Goal: Task Accomplishment & Management: Use online tool/utility

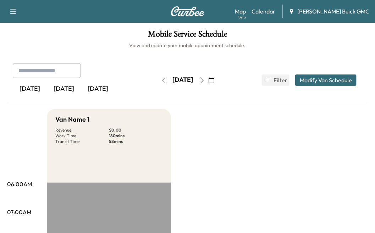
click at [66, 89] on div "[DATE]" at bounding box center [64, 89] width 34 height 16
click at [208, 80] on button "button" at bounding box center [202, 79] width 12 height 11
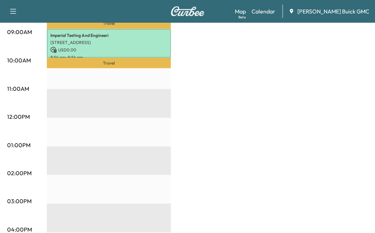
scroll to position [248, 0]
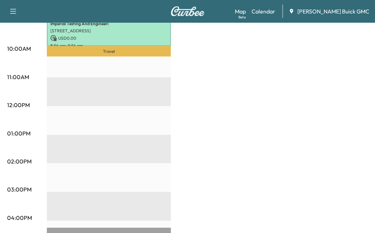
click at [62, 81] on div "Travel Imperial Testing And Engineeri [STREET_ADDRESS] USD 0.00 8:54 am - 9:54 …" at bounding box center [109, 163] width 124 height 458
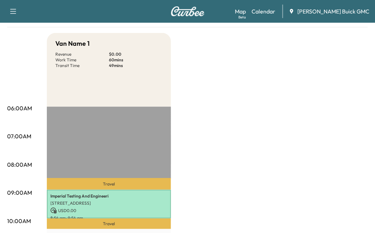
scroll to position [0, 0]
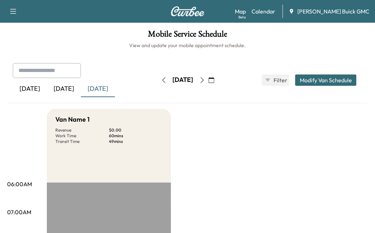
click at [60, 68] on input "text" at bounding box center [47, 70] width 68 height 15
type input "**********"
click at [70, 74] on input "**********" at bounding box center [47, 70] width 68 height 15
click at [54, 71] on input "**********" at bounding box center [47, 70] width 68 height 15
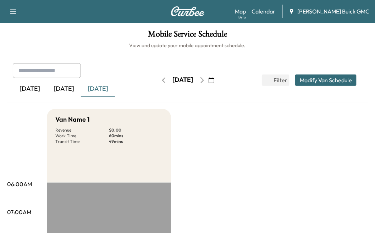
drag, startPoint x: 63, startPoint y: 68, endPoint x: 104, endPoint y: 73, distance: 41.1
click at [64, 68] on input "text" at bounding box center [47, 70] width 68 height 15
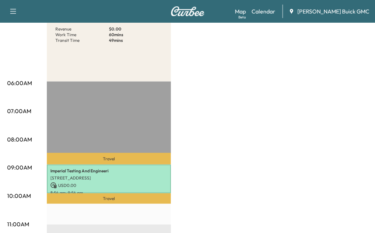
scroll to position [213, 0]
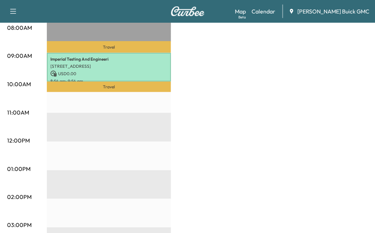
click at [67, 118] on div "Travel Imperial Testing And Engineeri [STREET_ADDRESS] USD 0.00 8:54 am - 9:54 …" at bounding box center [109, 199] width 124 height 458
drag, startPoint x: 67, startPoint y: 118, endPoint x: 63, endPoint y: 111, distance: 7.1
click at [63, 111] on div "Travel Imperial Testing And Engineeri [STREET_ADDRESS] USD 0.00 8:54 am - 9:54 …" at bounding box center [109, 199] width 124 height 458
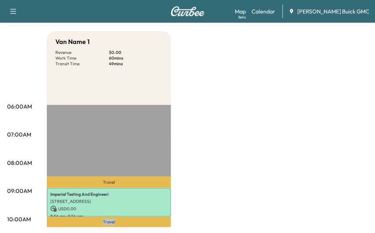
scroll to position [0, 0]
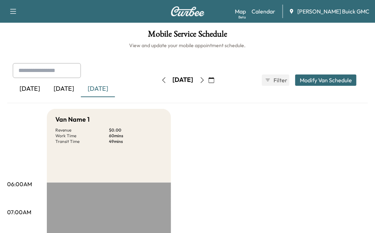
click at [59, 72] on input "text" at bounding box center [47, 70] width 68 height 15
type input "*****"
click at [307, 78] on button "Modify Van Schedule" at bounding box center [325, 79] width 61 height 11
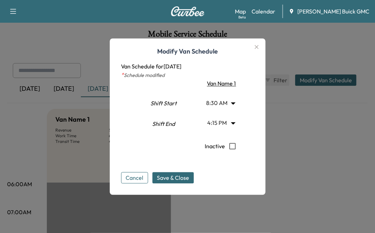
click at [141, 177] on button "Cancel" at bounding box center [134, 177] width 27 height 11
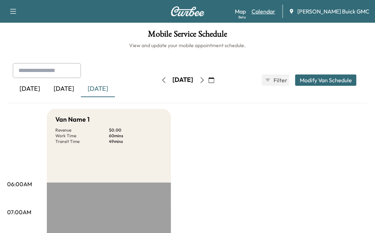
click at [275, 12] on link "Calendar" at bounding box center [263, 11] width 24 height 9
click at [86, 84] on div "[DATE]" at bounding box center [98, 89] width 34 height 16
click at [69, 65] on input "text" at bounding box center [47, 70] width 68 height 15
type input "**********"
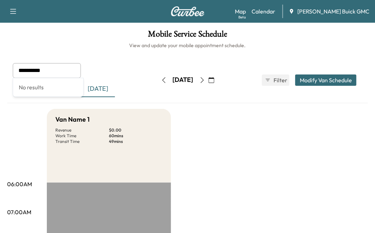
click at [45, 91] on div "No results" at bounding box center [48, 87] width 70 height 18
drag, startPoint x: 45, startPoint y: 92, endPoint x: 79, endPoint y: 83, distance: 35.5
click at [45, 92] on div "No results" at bounding box center [48, 87] width 70 height 18
click at [322, 75] on button "Modify Van Schedule" at bounding box center [325, 79] width 61 height 11
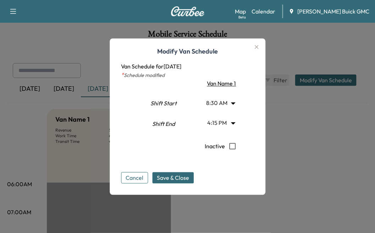
click at [142, 176] on button "Cancel" at bounding box center [134, 177] width 27 height 11
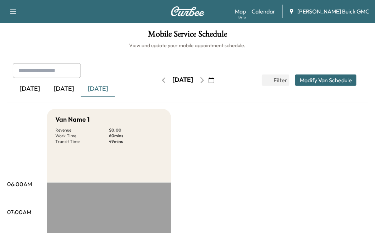
click at [275, 12] on link "Calendar" at bounding box center [263, 11] width 24 height 9
click at [97, 91] on div "[DATE]" at bounding box center [98, 89] width 34 height 16
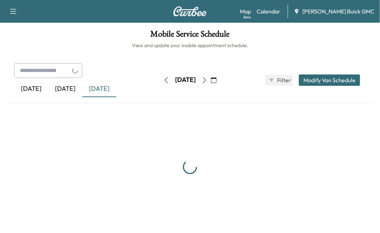
click at [41, 71] on input "text" at bounding box center [48, 70] width 68 height 15
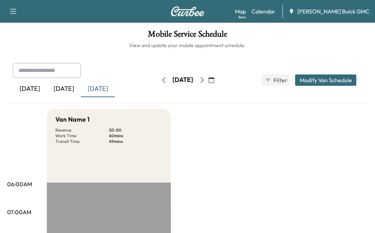
click at [68, 72] on input "text" at bounding box center [47, 70] width 68 height 15
click at [24, 79] on div "[DATE] [DATE] [DATE]" at bounding box center [83, 80] width 140 height 34
click at [31, 74] on input "text" at bounding box center [47, 70] width 68 height 15
type input "**********"
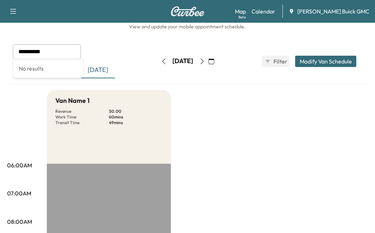
scroll to position [35, 0]
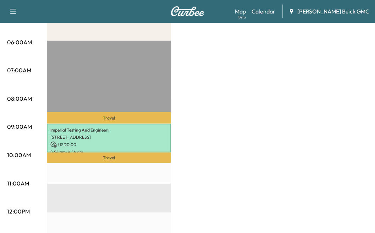
scroll to position [71, 0]
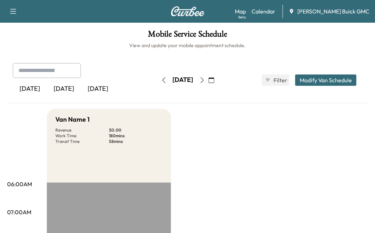
click at [161, 78] on icon "button" at bounding box center [164, 80] width 6 height 6
click at [106, 86] on div "[DATE]" at bounding box center [98, 89] width 34 height 16
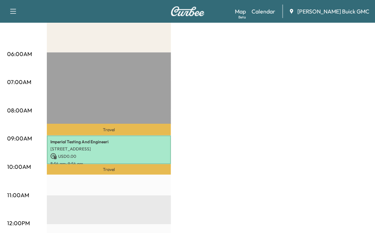
scroll to position [142, 0]
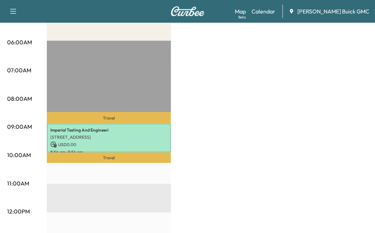
click at [171, 193] on div "Van Name 1 Revenue $ 0.00 Work Time 60 mins Transit Time 49 mins Travel Imperia…" at bounding box center [207, 233] width 321 height 532
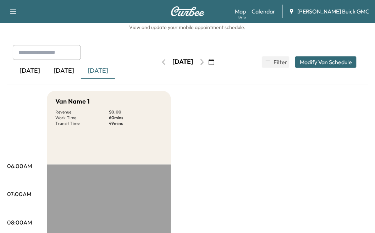
scroll to position [0, 0]
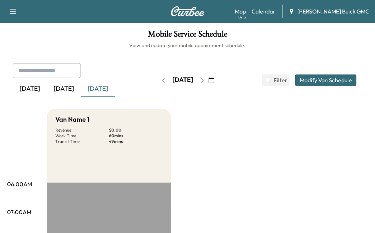
click at [208, 82] on button "button" at bounding box center [202, 79] width 12 height 11
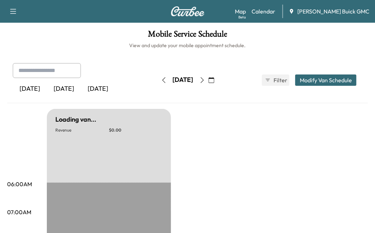
click at [158, 78] on div "Wednesday, October 8" at bounding box center [183, 79] width 50 height 11
click at [161, 80] on icon "button" at bounding box center [164, 80] width 6 height 6
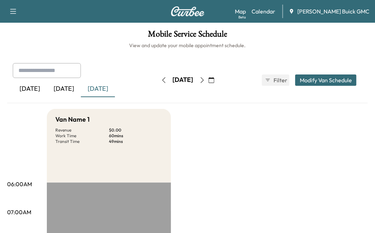
click at [283, 10] on div at bounding box center [282, 11] width 1 height 13
click at [19, 9] on button "button" at bounding box center [13, 11] width 15 height 11
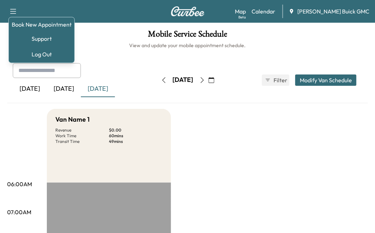
click at [12, 12] on icon "button" at bounding box center [13, 11] width 9 height 9
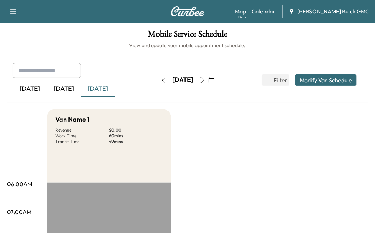
click at [12, 12] on icon "button" at bounding box center [13, 11] width 9 height 9
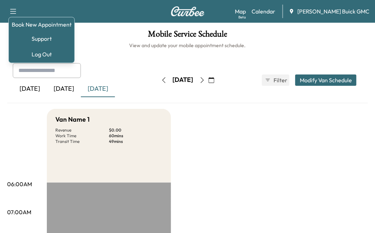
click at [12, 12] on icon "button" at bounding box center [13, 11] width 9 height 9
drag, startPoint x: 13, startPoint y: 12, endPoint x: 109, endPoint y: 15, distance: 95.4
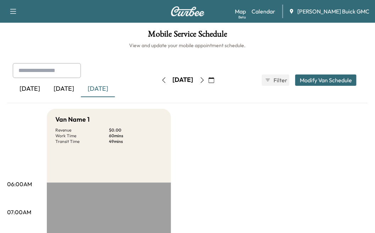
drag, startPoint x: 111, startPoint y: 14, endPoint x: 145, endPoint y: 4, distance: 35.2
click at [112, 14] on div "Book New Appointment Support Log Out Map Beta Calendar Kelley Buick GMC" at bounding box center [187, 11] width 375 height 23
